Goal: Information Seeking & Learning: Ask a question

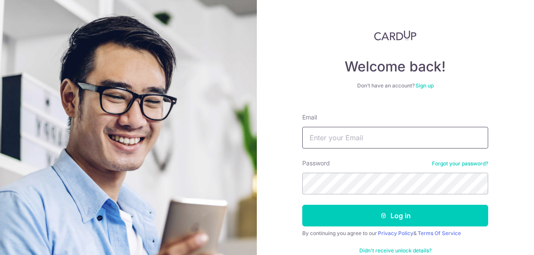
click at [370, 134] on input "Email" at bounding box center [395, 138] width 186 height 22
type input "[EMAIL_ADDRESS][DOMAIN_NAME]"
click at [302, 204] on button "Log in" at bounding box center [395, 215] width 186 height 22
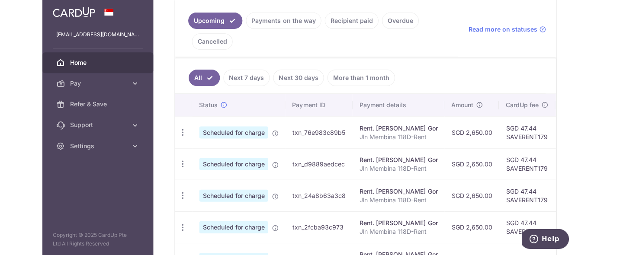
scroll to position [196, 0]
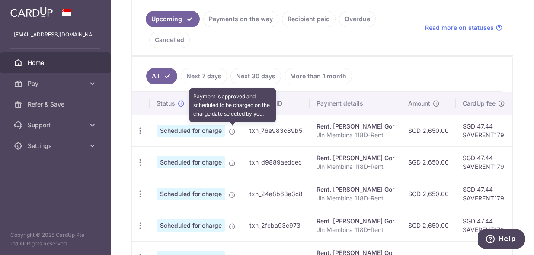
click at [232, 133] on icon at bounding box center [232, 131] width 7 height 7
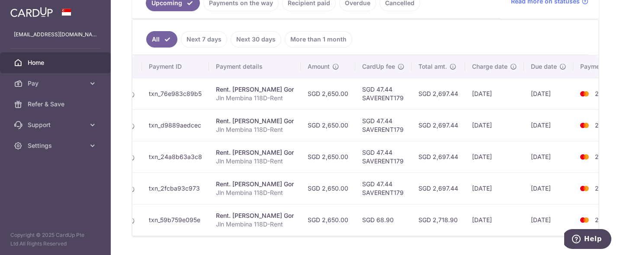
scroll to position [0, 0]
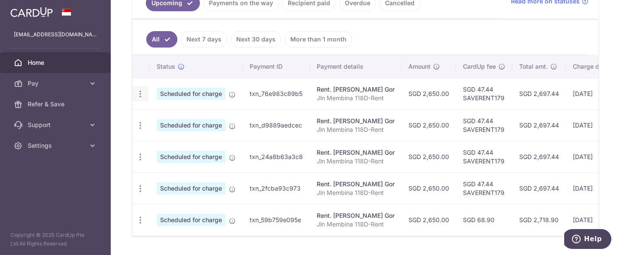
click at [142, 90] on icon "button" at bounding box center [140, 93] width 9 height 9
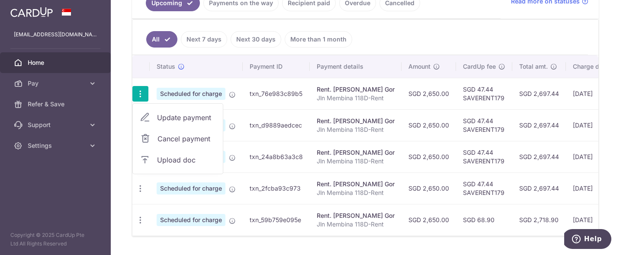
click at [245, 75] on th "Payment ID" at bounding box center [276, 66] width 67 height 22
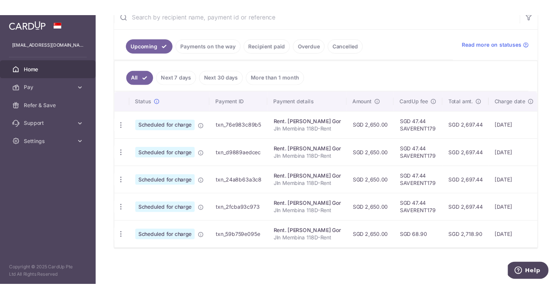
scroll to position [153, 0]
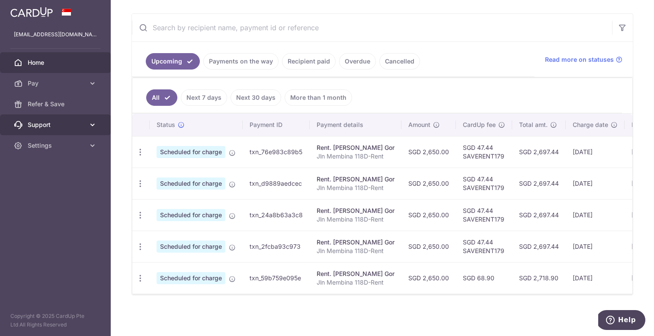
click at [86, 131] on link "Support" at bounding box center [55, 125] width 111 height 21
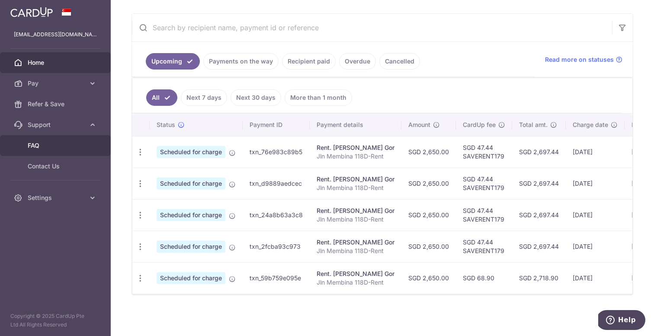
click at [57, 149] on span "FAQ" at bounding box center [56, 145] width 57 height 9
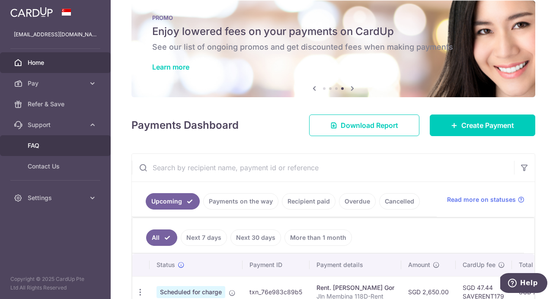
scroll to position [0, 0]
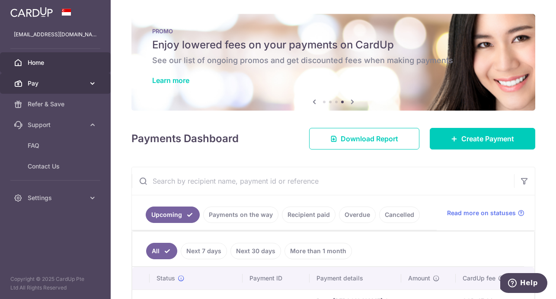
click at [90, 81] on icon at bounding box center [92, 83] width 9 height 9
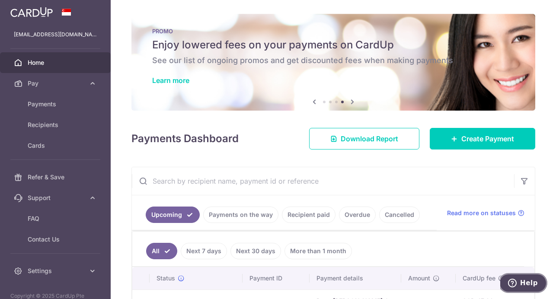
click at [512, 279] on icon "Help" at bounding box center [512, 283] width 9 height 9
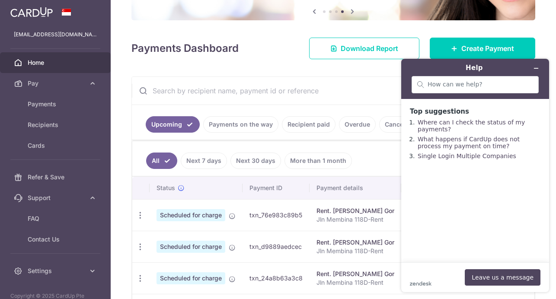
scroll to position [102, 0]
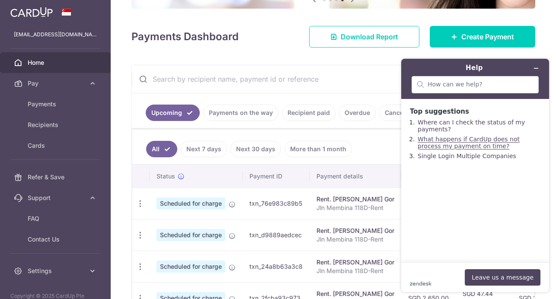
click at [449, 141] on link "What happens if CardUp does not process my payment on time?" at bounding box center [469, 143] width 102 height 14
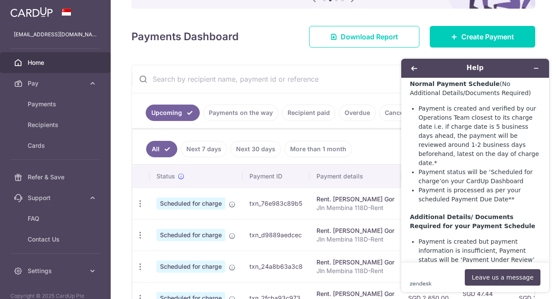
scroll to position [0, 0]
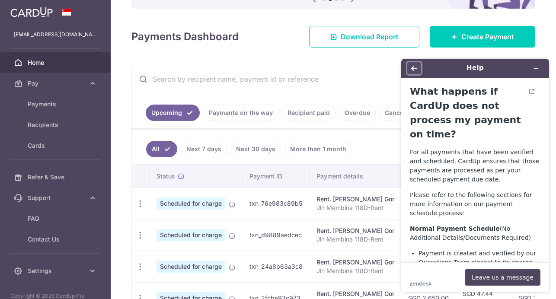
click at [413, 70] on icon "Back" at bounding box center [414, 68] width 6 height 5
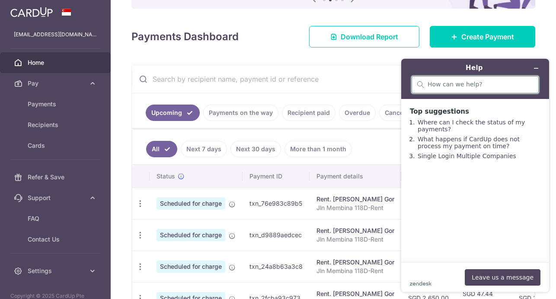
click at [465, 82] on input "search" at bounding box center [480, 85] width 105 height 8
type input "how do i know recipient receive the payment"
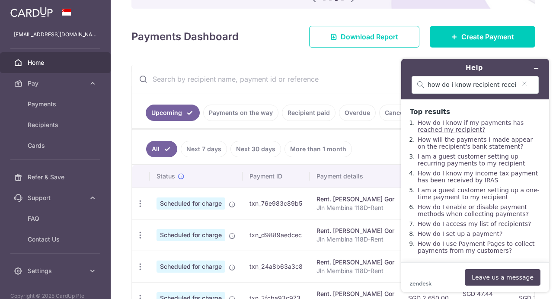
click at [470, 125] on link "How do I know if my payments has reached my recipient?" at bounding box center [471, 126] width 106 height 14
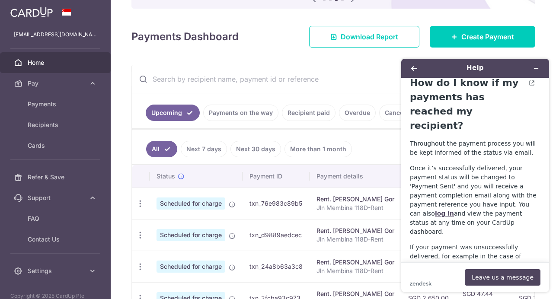
scroll to position [9, 0]
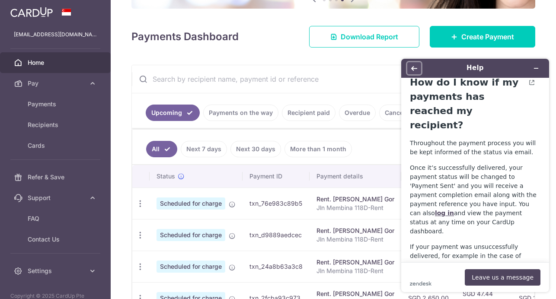
click at [417, 69] on button "Back" at bounding box center [414, 68] width 14 height 12
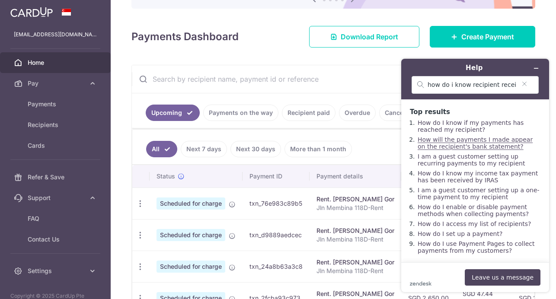
click at [463, 143] on link "How will the payments I made appear on the recipient's bank statement?" at bounding box center [475, 143] width 115 height 14
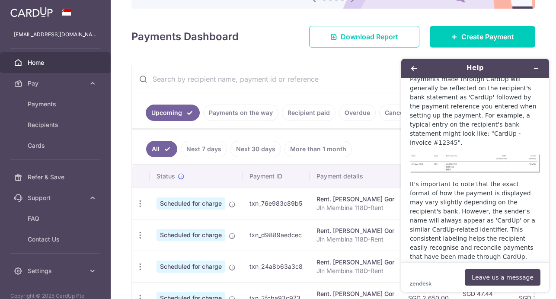
scroll to position [101, 0]
